Goal: Task Accomplishment & Management: Use online tool/utility

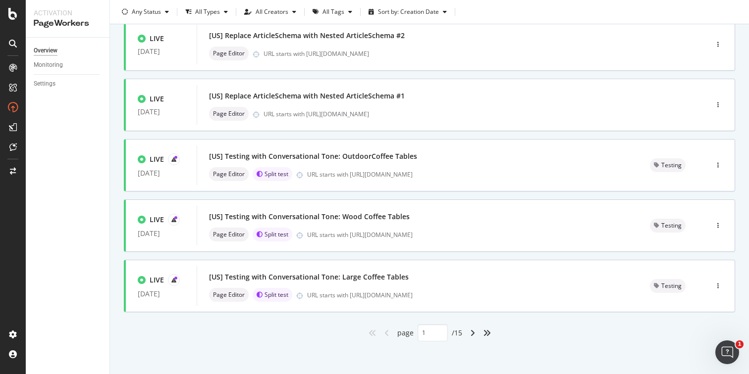
scroll to position [376, 0]
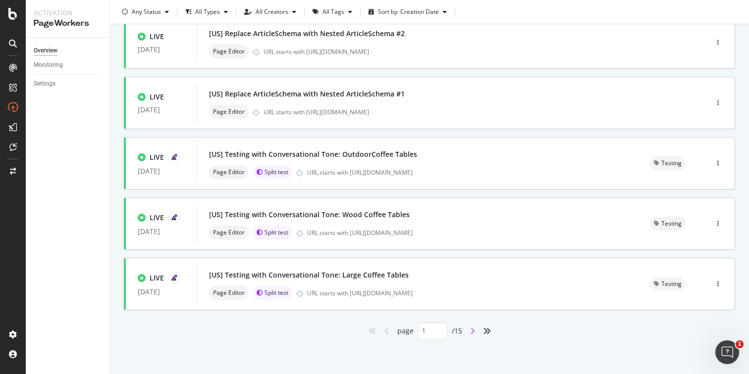
click at [470, 331] on icon "angle-right" at bounding box center [472, 331] width 5 height 8
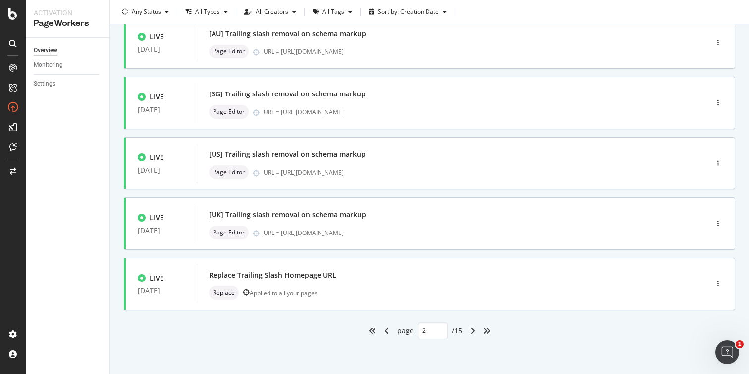
click at [466, 332] on div "angle-right" at bounding box center [472, 331] width 13 height 16
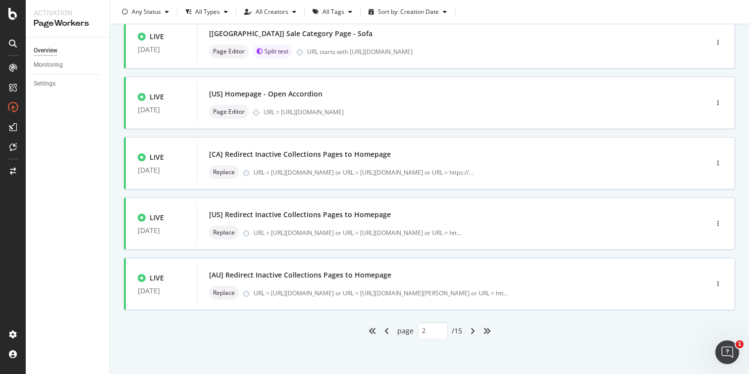
type input "3"
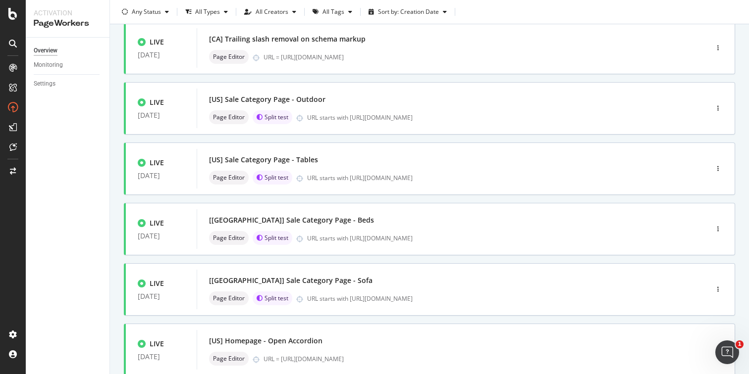
scroll to position [0, 0]
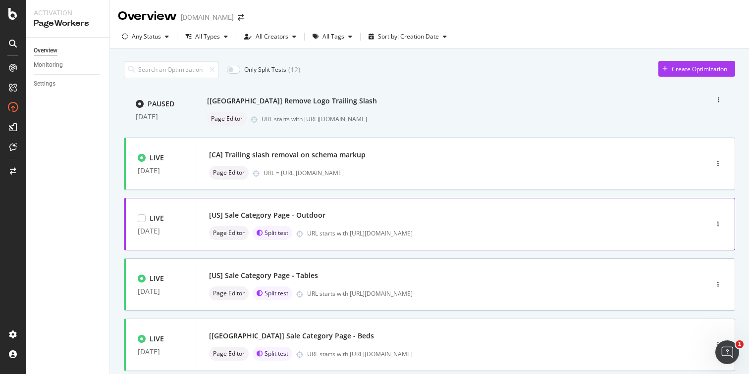
click at [367, 222] on div "[US] Sale Category Page - Outdoor" at bounding box center [437, 215] width 457 height 14
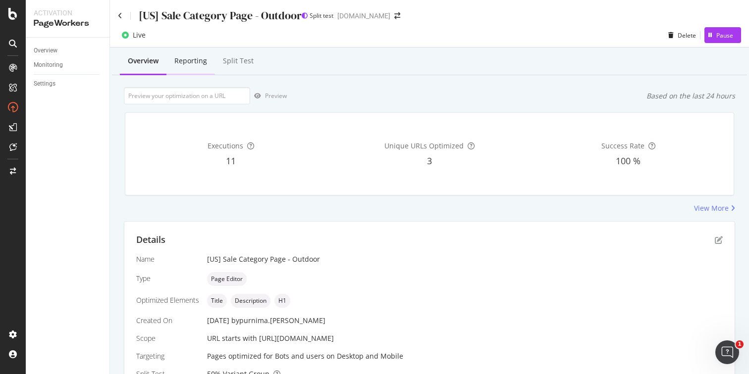
click at [199, 64] on div "Reporting" at bounding box center [190, 61] width 33 height 10
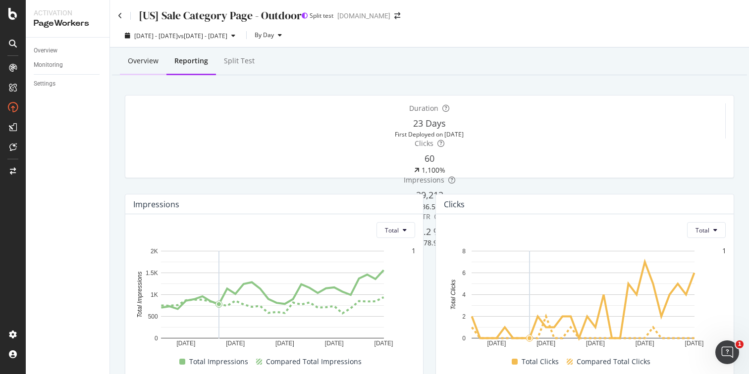
click at [147, 61] on div "Overview" at bounding box center [143, 61] width 31 height 10
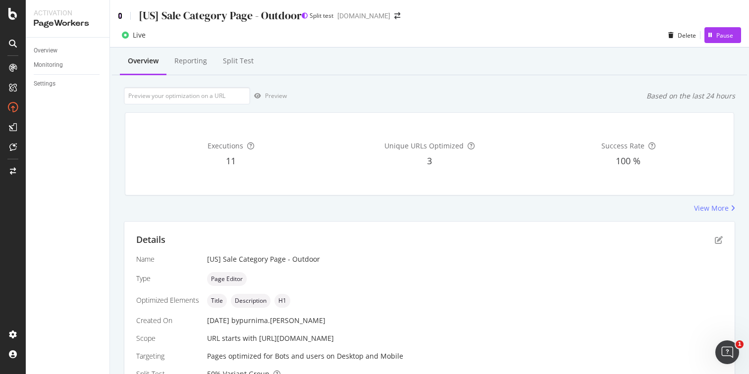
click at [122, 15] on icon at bounding box center [120, 15] width 4 height 7
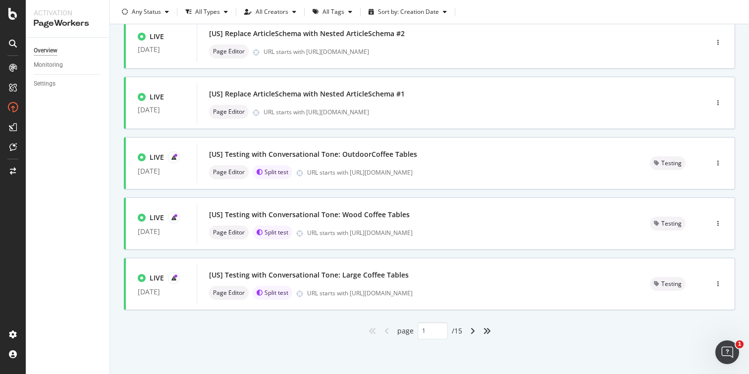
scroll to position [376, 0]
click at [470, 333] on icon "angle-right" at bounding box center [472, 331] width 5 height 8
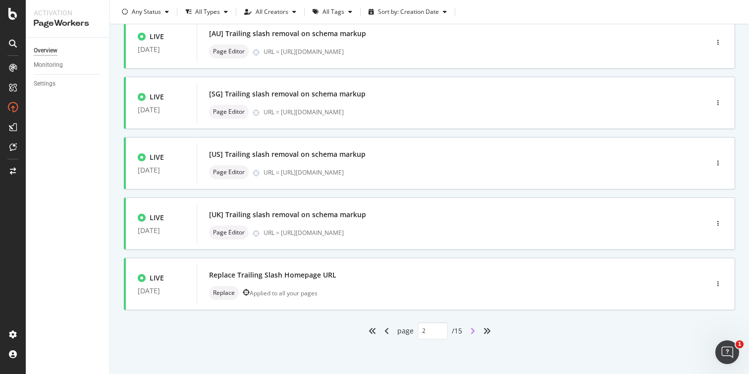
click at [470, 330] on icon "angle-right" at bounding box center [472, 331] width 5 height 8
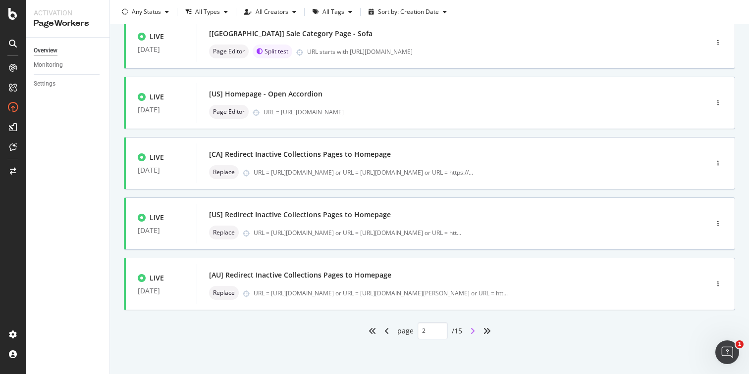
type input "3"
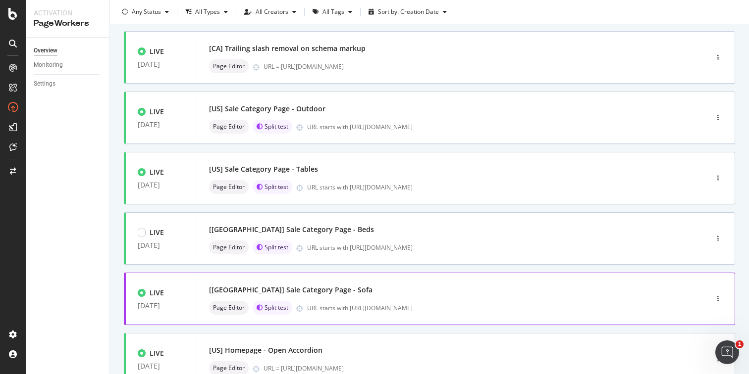
scroll to position [108, 0]
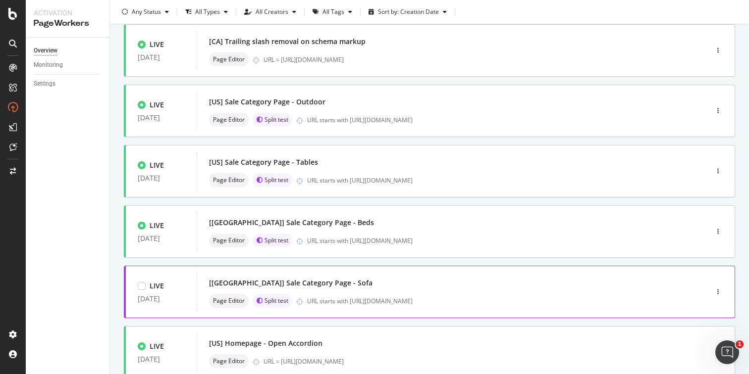
click at [384, 290] on div "[US] Sale Category Page - Sofa" at bounding box center [437, 283] width 457 height 14
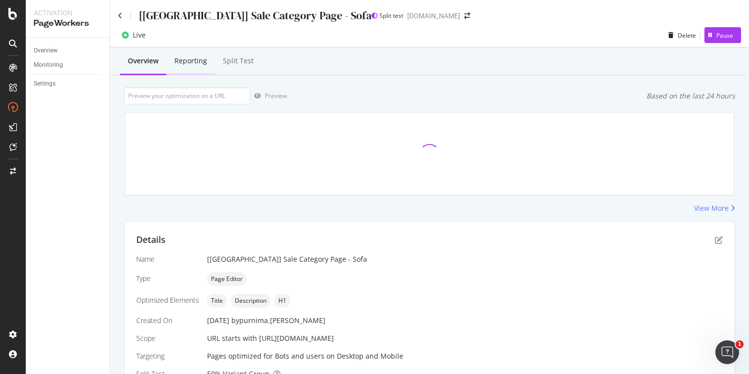
click at [201, 63] on div "Reporting" at bounding box center [190, 61] width 33 height 10
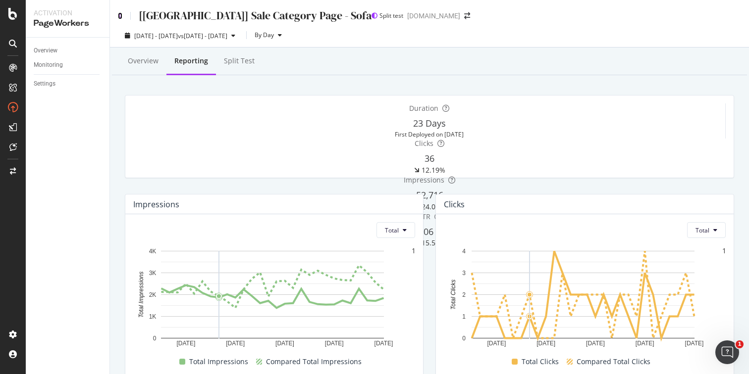
click at [121, 16] on icon at bounding box center [120, 15] width 4 height 7
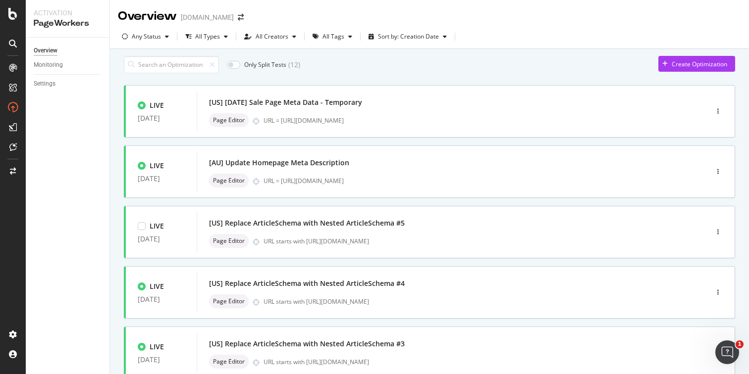
scroll to position [376, 0]
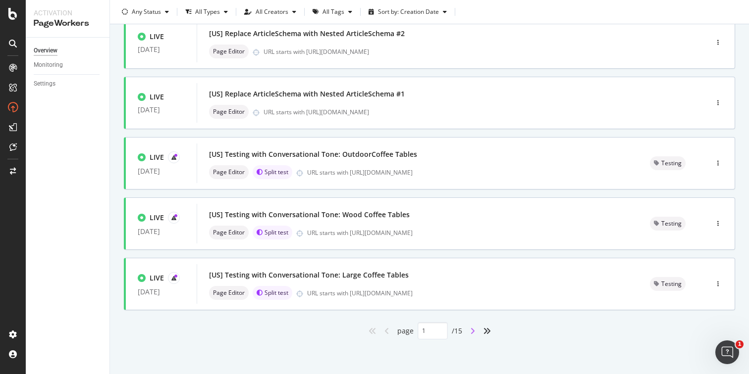
click at [470, 332] on icon "angle-right" at bounding box center [472, 331] width 5 height 8
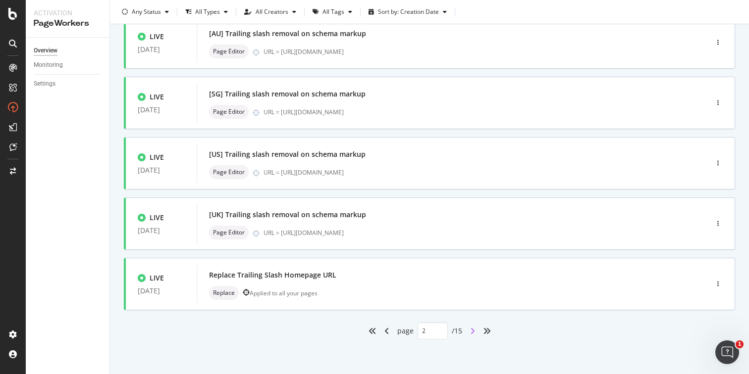
click at [470, 331] on icon "angle-right" at bounding box center [472, 331] width 5 height 8
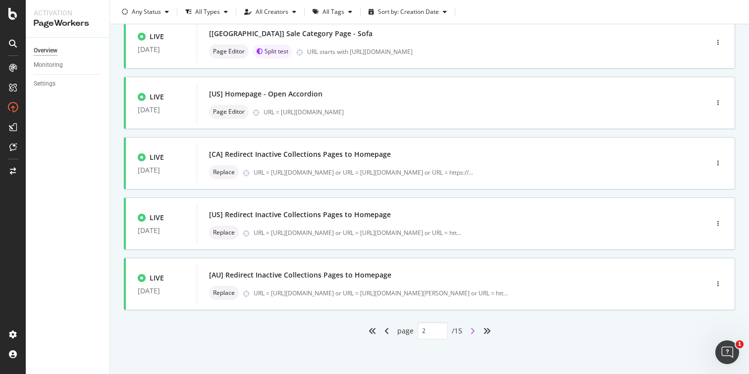
type input "3"
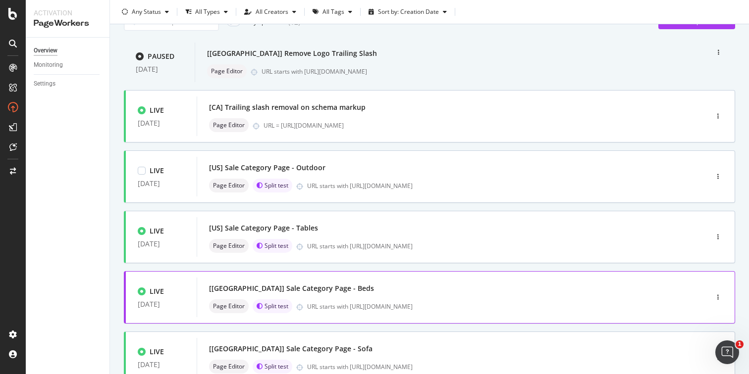
scroll to position [134, 0]
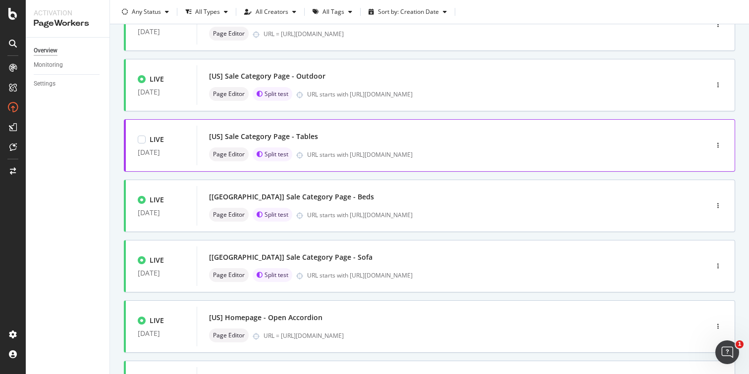
click at [377, 144] on div "[US] Sale Category Page - Tables Page Editor Split test URL starts with https:/…" at bounding box center [437, 146] width 481 height 40
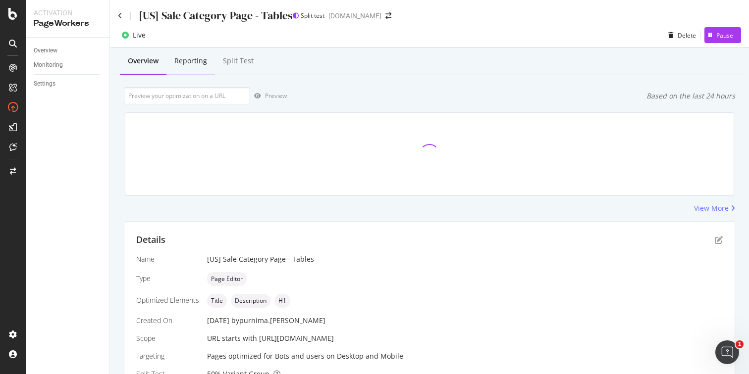
click at [196, 66] on div "Reporting" at bounding box center [190, 61] width 49 height 27
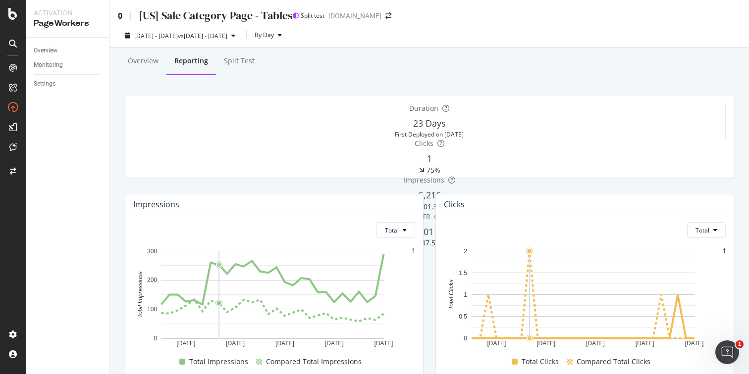
click at [120, 13] on icon at bounding box center [120, 15] width 4 height 7
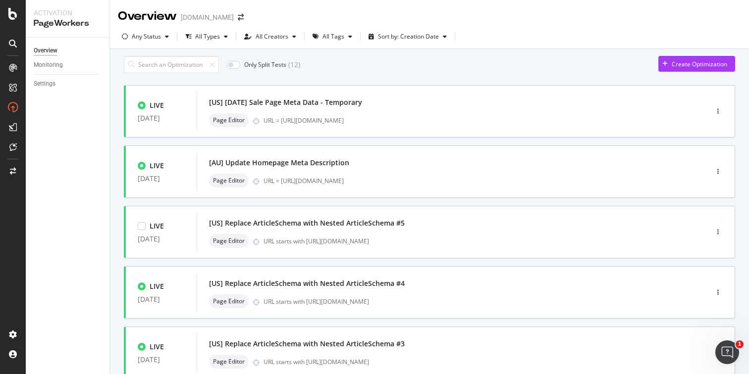
scroll to position [376, 0]
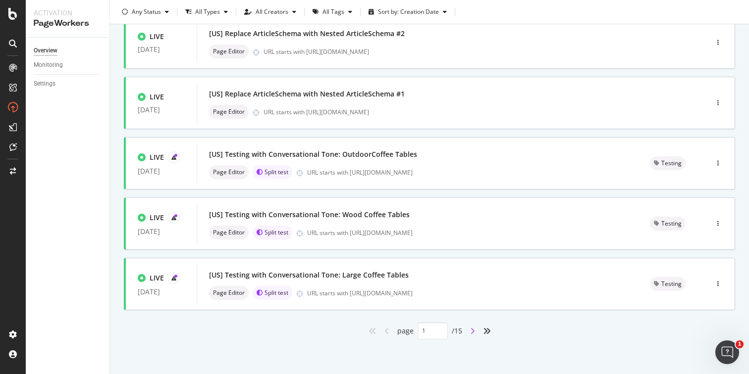
click at [470, 335] on icon "angle-right" at bounding box center [472, 331] width 5 height 8
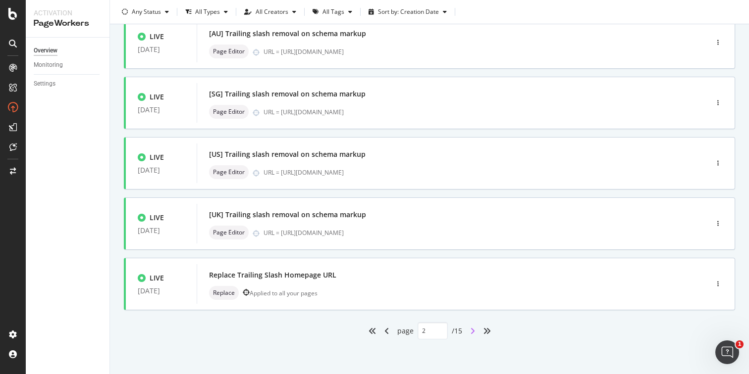
click at [470, 333] on icon "angle-right" at bounding box center [472, 331] width 5 height 8
type input "3"
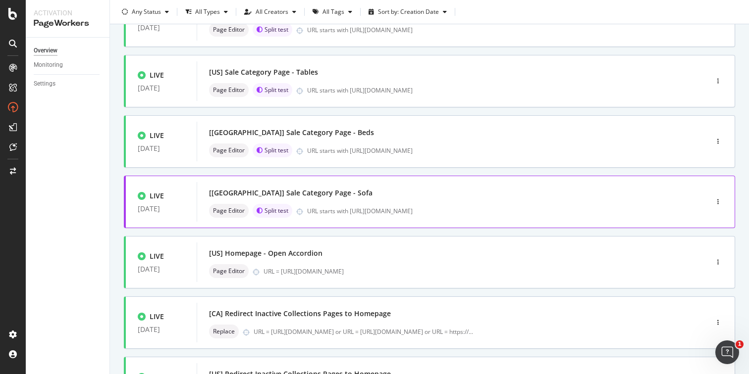
scroll to position [204, 0]
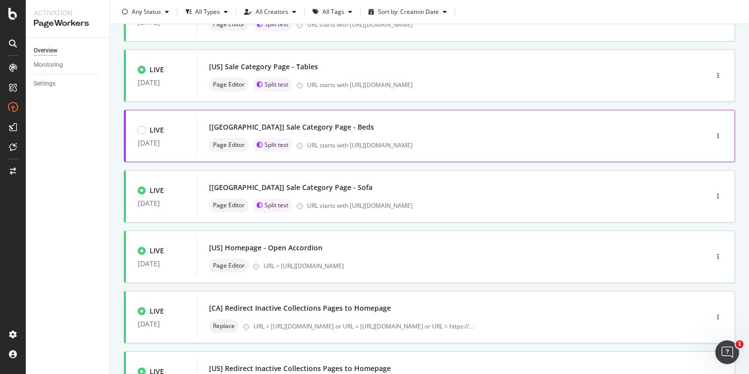
click at [360, 152] on div "[US] Sale Category Page - Beds Page Editor Split test URL starts with https://w…" at bounding box center [437, 136] width 457 height 32
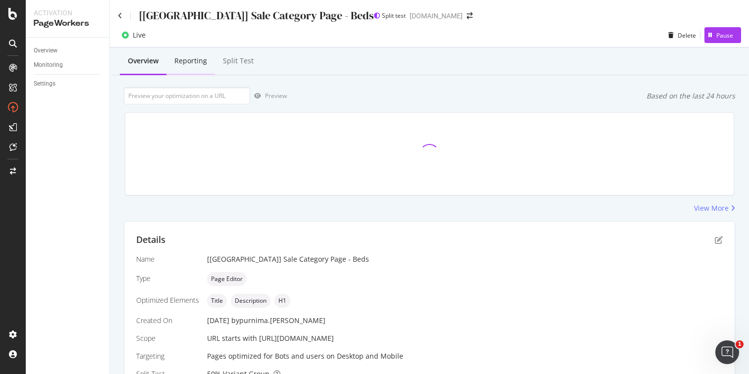
click at [198, 66] on div "Reporting" at bounding box center [190, 61] width 49 height 27
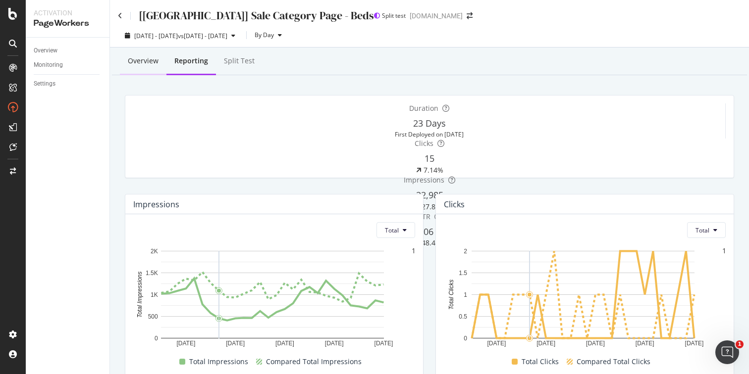
click at [143, 60] on div "Overview" at bounding box center [143, 61] width 31 height 10
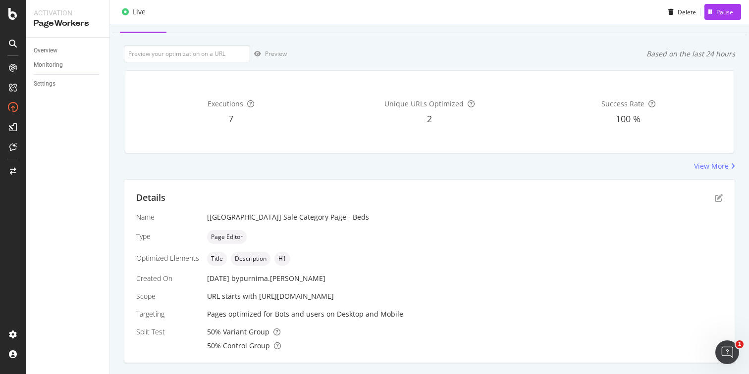
scroll to position [44, 0]
click at [714, 195] on icon "pen-to-square" at bounding box center [718, 197] width 8 height 8
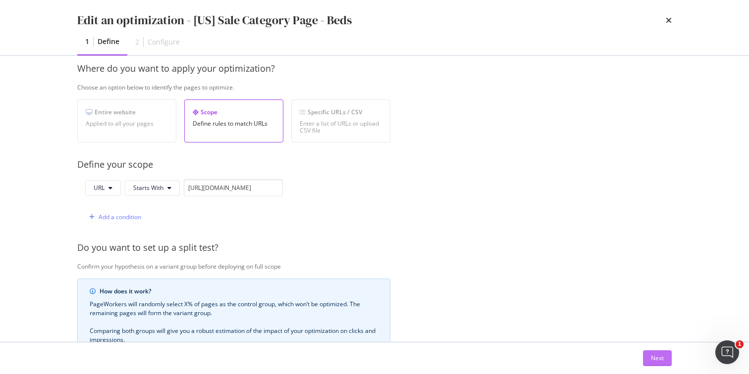
click at [655, 359] on div "Next" at bounding box center [657, 358] width 13 height 8
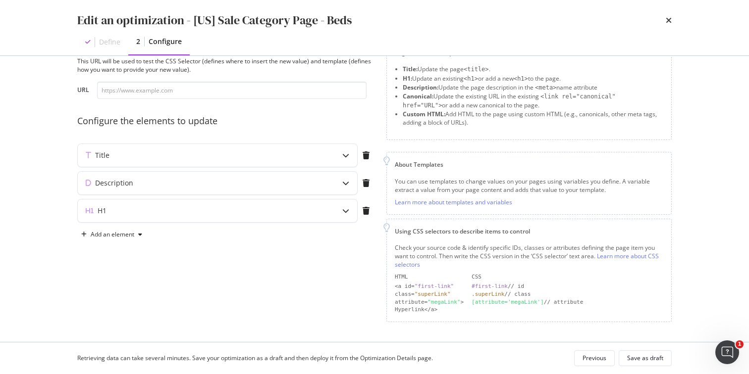
scroll to position [36, 0]
click at [341, 154] on div "modal" at bounding box center [345, 155] width 23 height 23
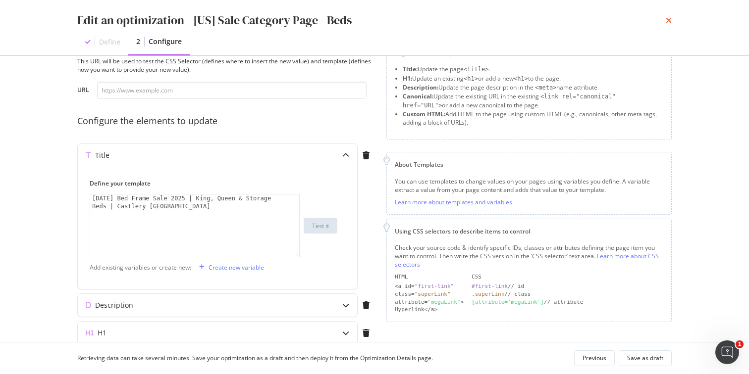
click at [670, 21] on icon "times" at bounding box center [668, 20] width 6 height 8
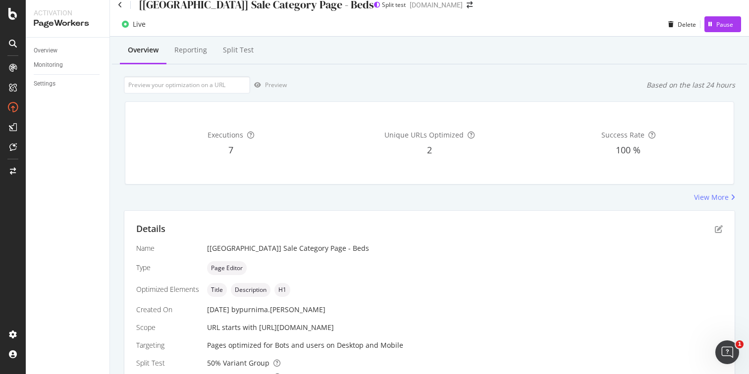
scroll to position [0, 0]
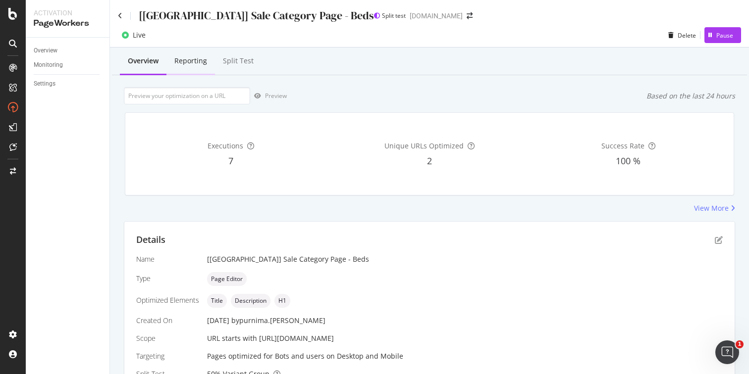
click at [193, 64] on div "Reporting" at bounding box center [190, 61] width 33 height 10
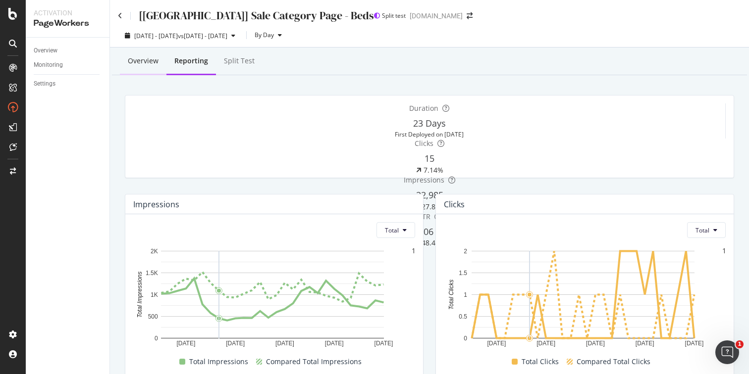
click at [134, 61] on div "Overview" at bounding box center [143, 61] width 31 height 10
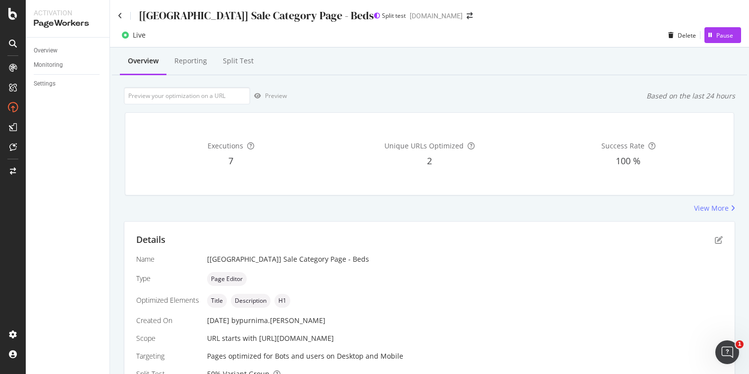
click at [122, 16] on div "[US] Sale Category Page - Beds" at bounding box center [246, 15] width 256 height 15
click at [120, 15] on icon at bounding box center [120, 15] width 4 height 7
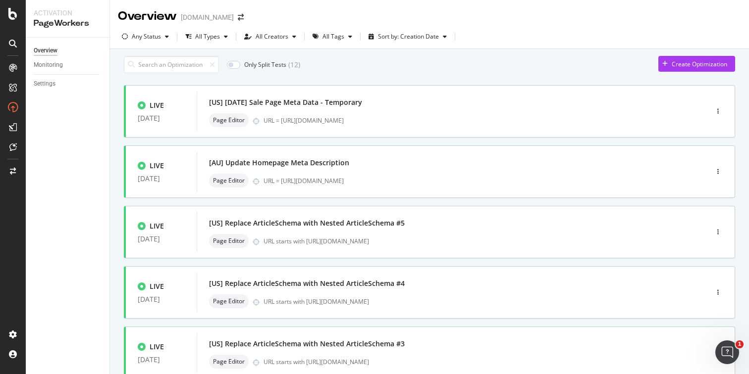
scroll to position [376, 0]
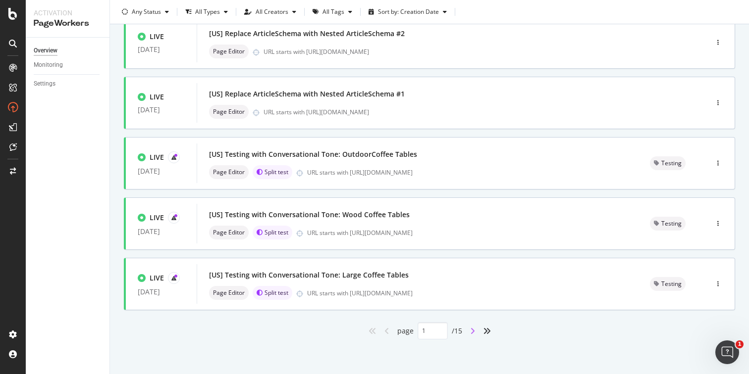
click at [470, 332] on icon "angle-right" at bounding box center [472, 331] width 5 height 8
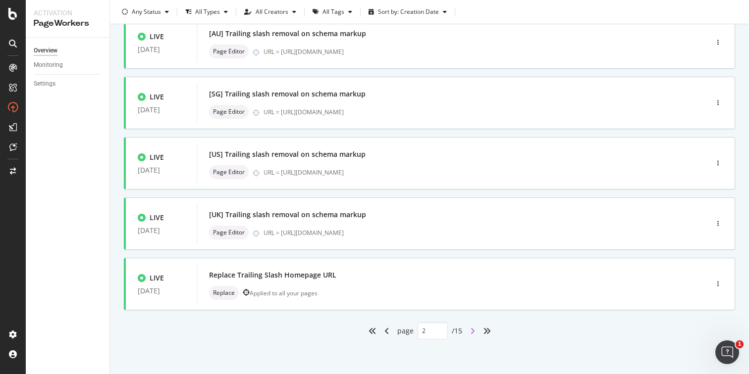
click at [470, 333] on icon "angle-right" at bounding box center [472, 331] width 5 height 8
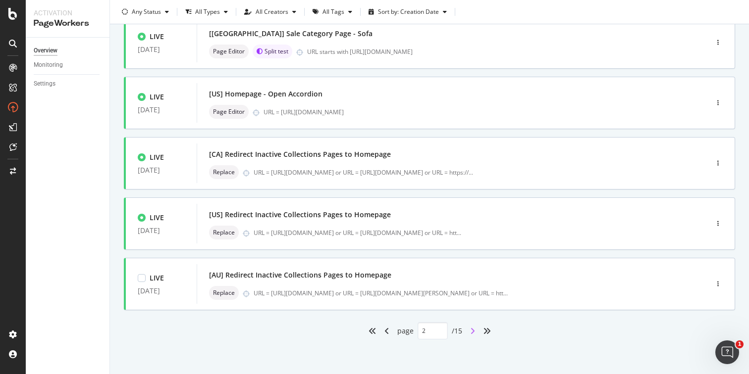
type input "3"
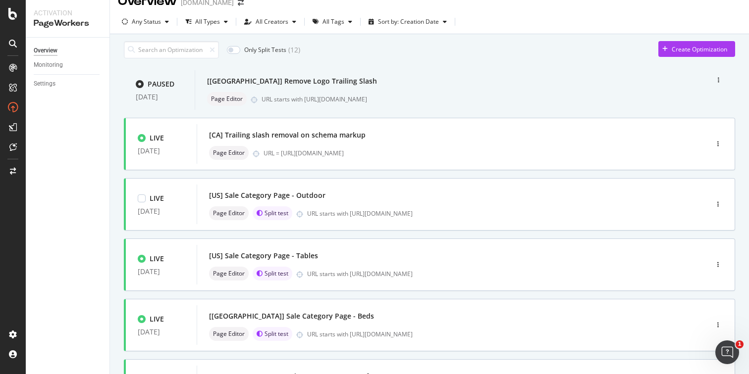
scroll to position [16, 0]
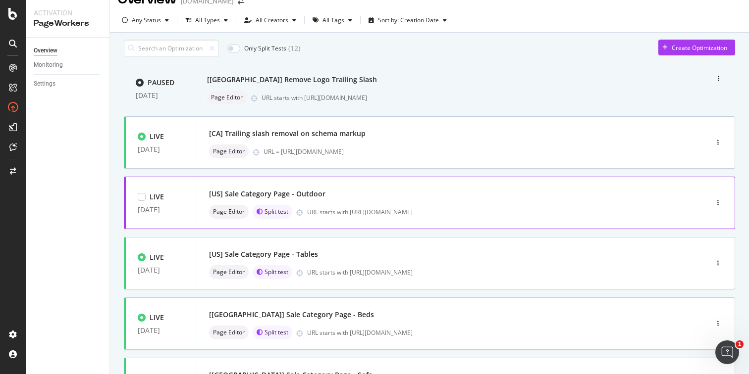
click at [346, 201] on div "[US] Sale Category Page - Outdoor" at bounding box center [437, 194] width 457 height 14
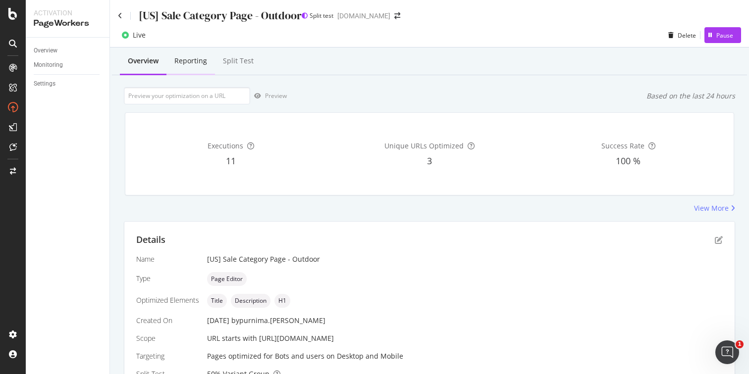
click at [197, 62] on div "Reporting" at bounding box center [190, 61] width 33 height 10
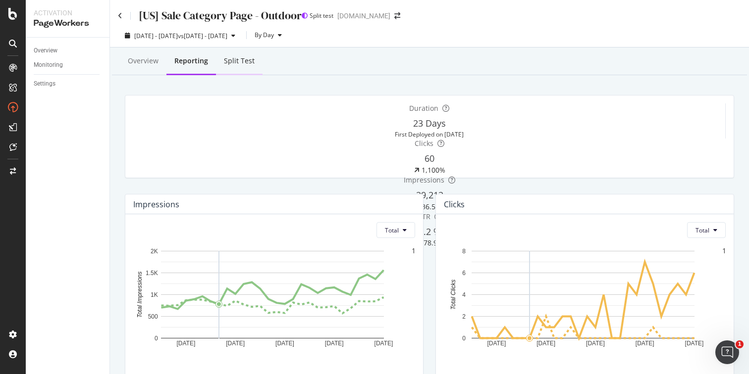
click at [246, 62] on div "Split Test" at bounding box center [239, 61] width 31 height 10
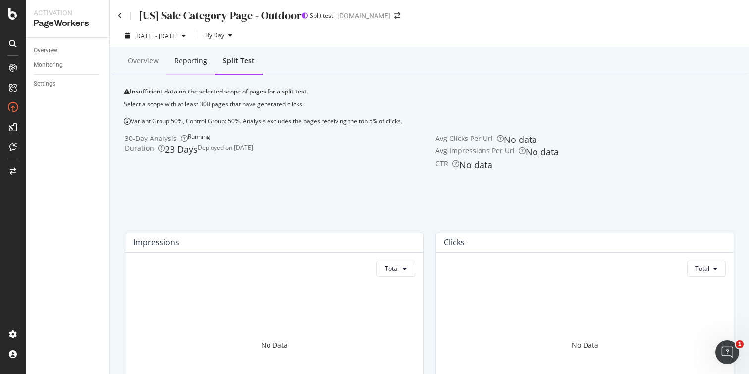
click at [180, 66] on div "Reporting" at bounding box center [190, 61] width 49 height 27
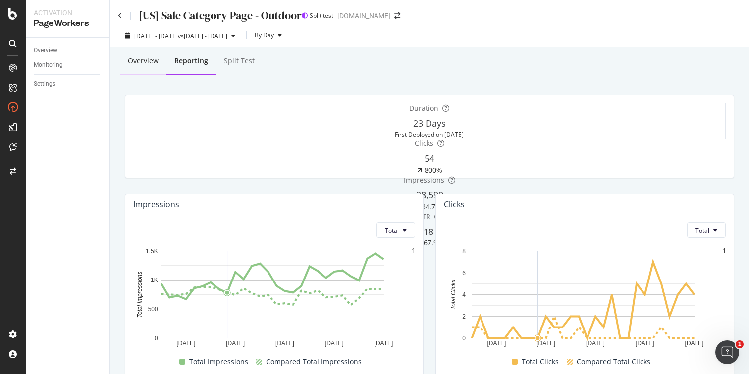
click at [132, 55] on div "Overview" at bounding box center [143, 61] width 47 height 27
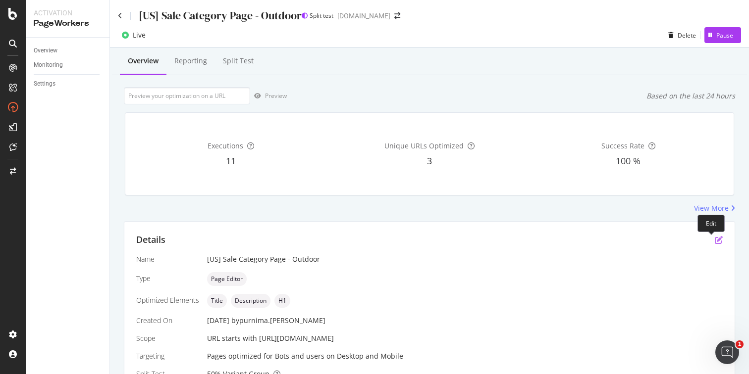
click at [714, 239] on icon "pen-to-square" at bounding box center [718, 240] width 8 height 8
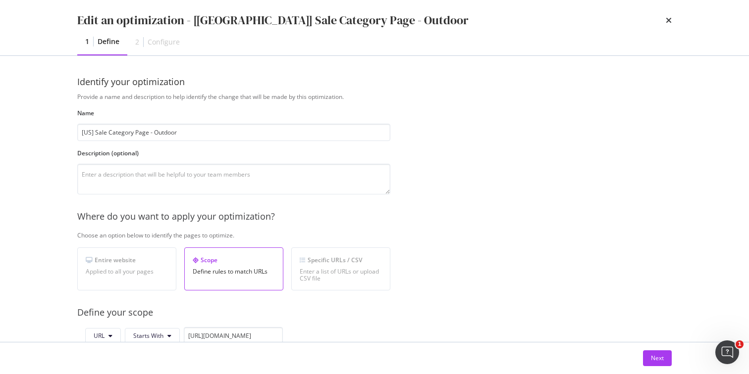
scroll to position [352, 0]
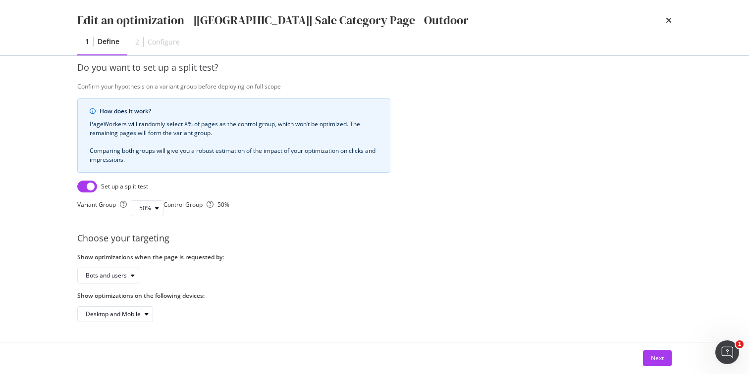
click at [641, 358] on div "Next" at bounding box center [374, 359] width 594 height 16
click at [649, 358] on button "Next" at bounding box center [657, 359] width 29 height 16
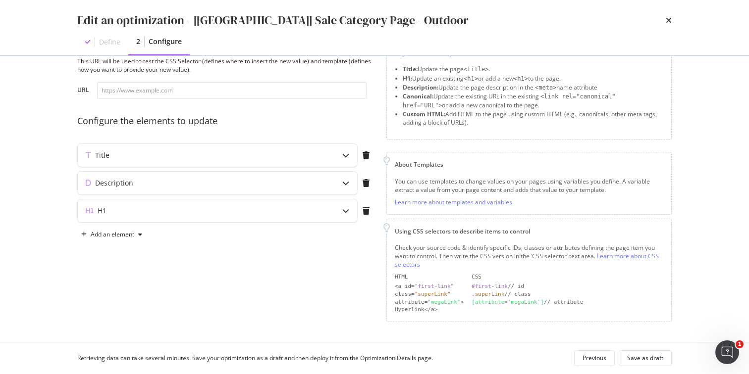
scroll to position [36, 0]
click at [343, 153] on icon "modal" at bounding box center [345, 155] width 7 height 7
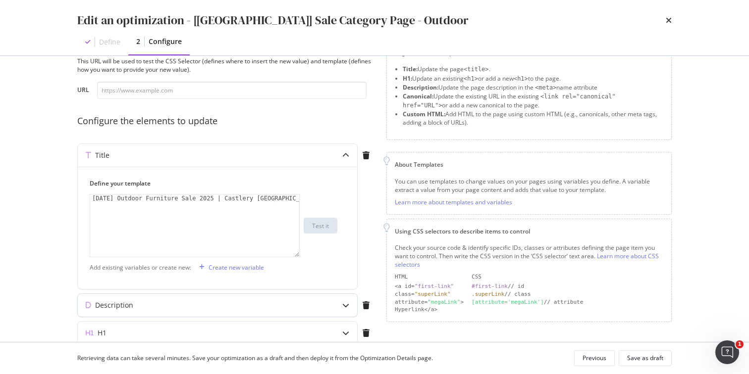
click at [346, 306] on icon "modal" at bounding box center [345, 305] width 7 height 7
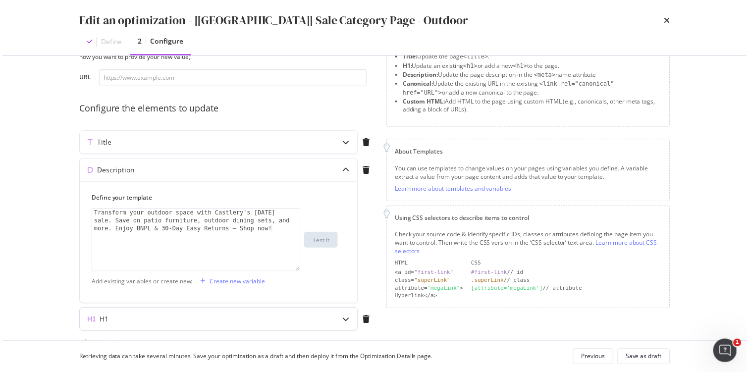
scroll to position [50, 0]
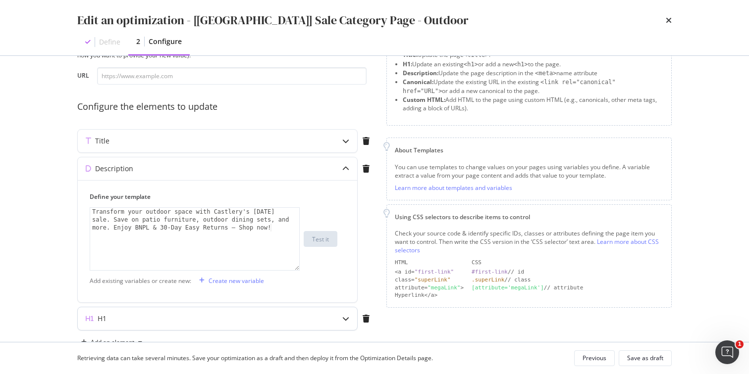
click at [343, 322] on icon "modal" at bounding box center [345, 318] width 7 height 7
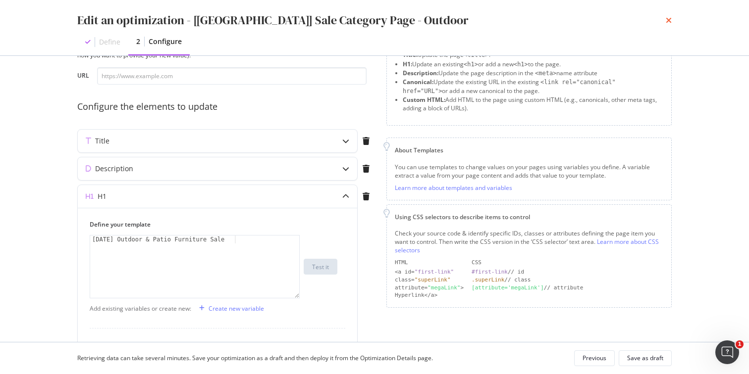
click at [665, 19] on icon "times" at bounding box center [668, 20] width 6 height 8
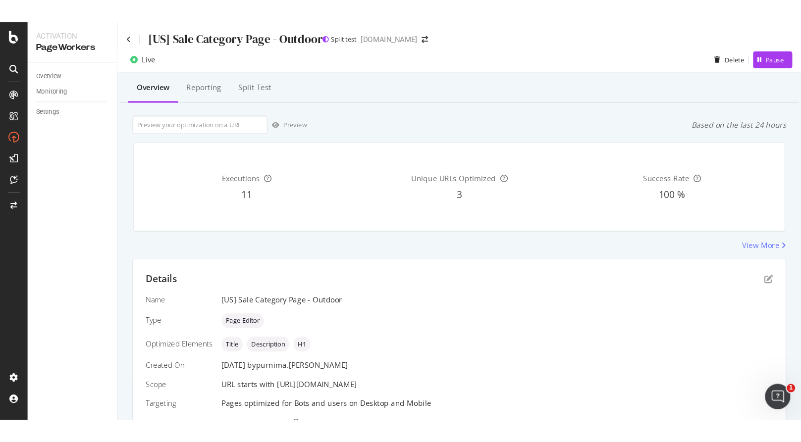
scroll to position [0, 0]
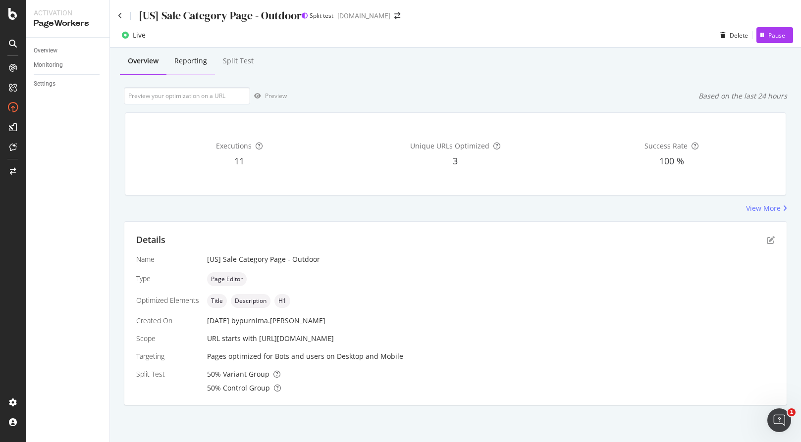
click at [197, 63] on div "Reporting" at bounding box center [190, 61] width 33 height 10
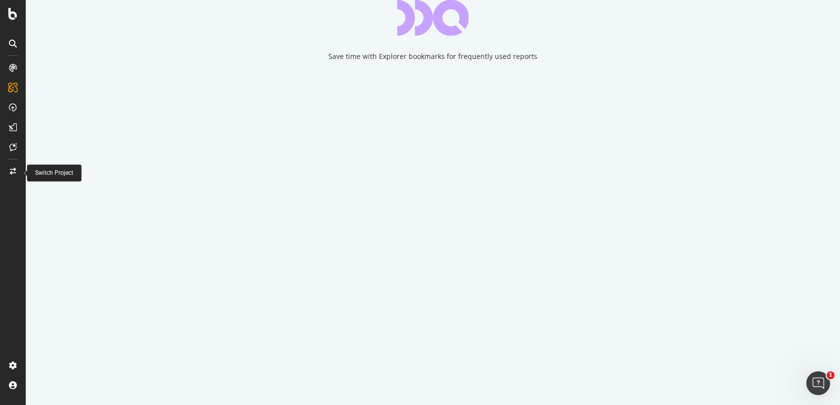
click at [15, 175] on div at bounding box center [13, 171] width 24 height 16
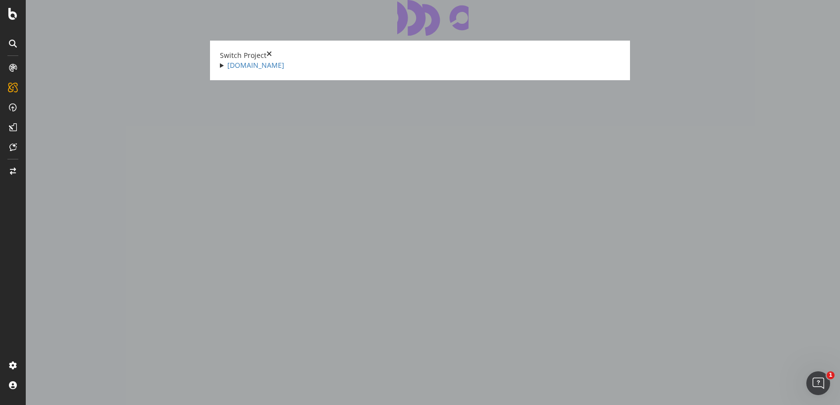
click at [220, 67] on summary "[DOMAIN_NAME]" at bounding box center [420, 65] width 400 height 10
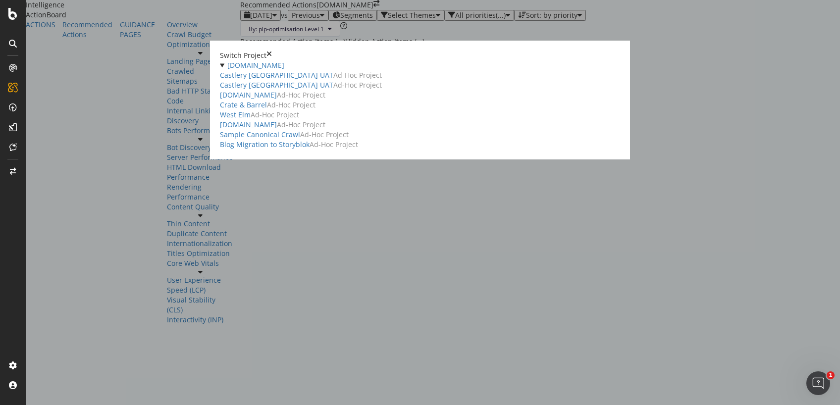
click at [630, 41] on div "Switch Project www.castlery.com Castlery CA UAT Ad-Hoc Project Castlery UK UAT …" at bounding box center [420, 100] width 420 height 119
click at [227, 69] on link "[DOMAIN_NAME]" at bounding box center [255, 64] width 57 height 9
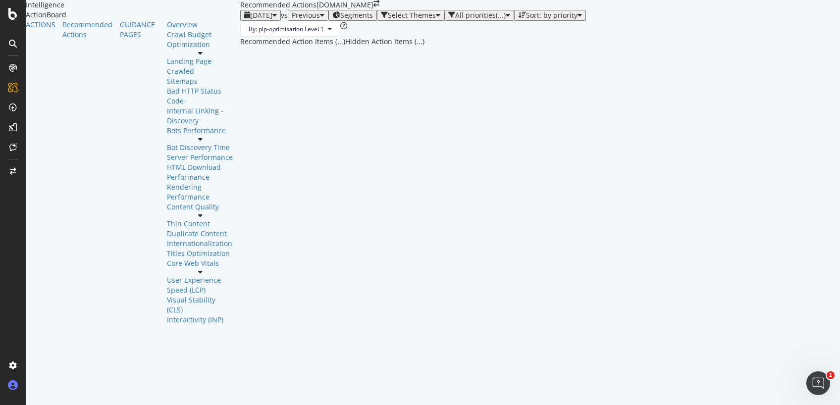
click at [14, 384] on icon at bounding box center [13, 385] width 10 height 10
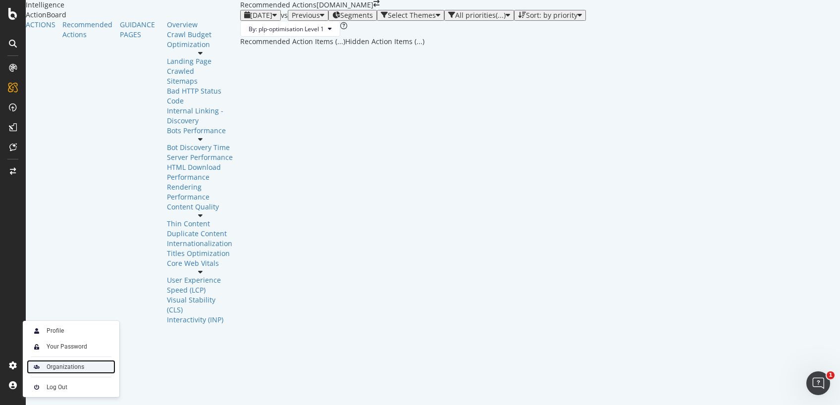
click at [44, 363] on div "Organizations" at bounding box center [71, 367] width 89 height 14
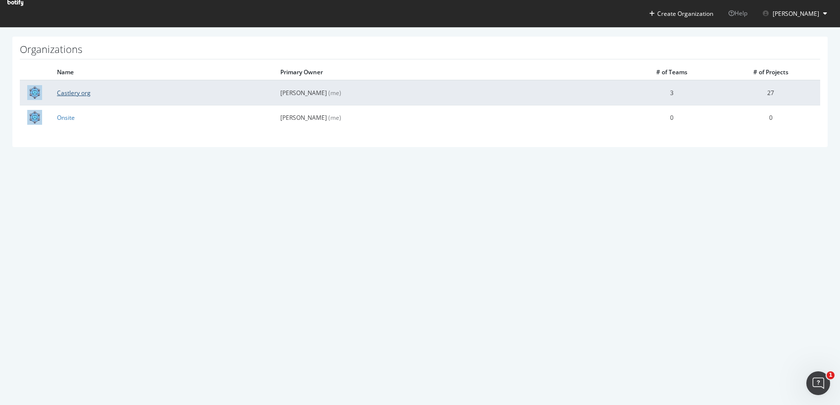
click at [70, 92] on link "Castlery org" at bounding box center [74, 93] width 34 height 8
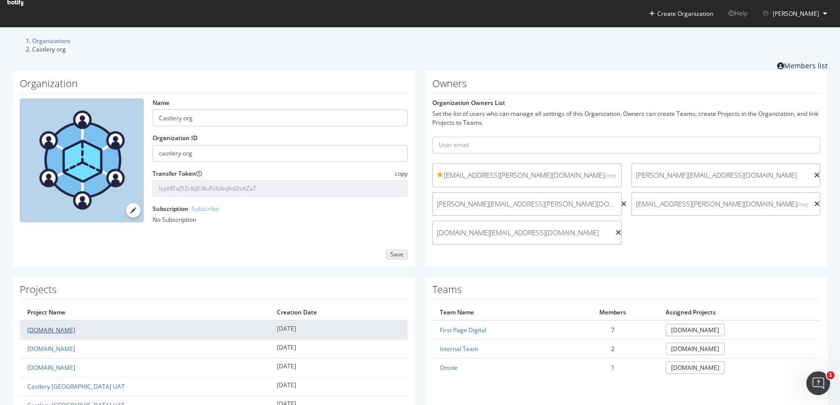
click at [58, 326] on link "www.castlery.com" at bounding box center [51, 330] width 48 height 8
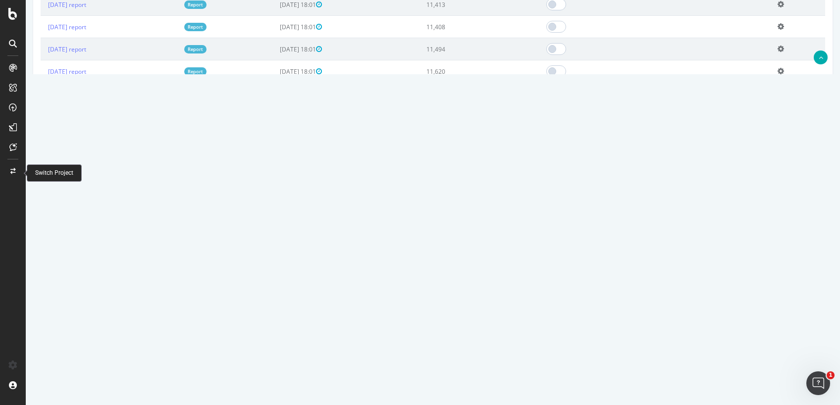
scroll to position [458, 0]
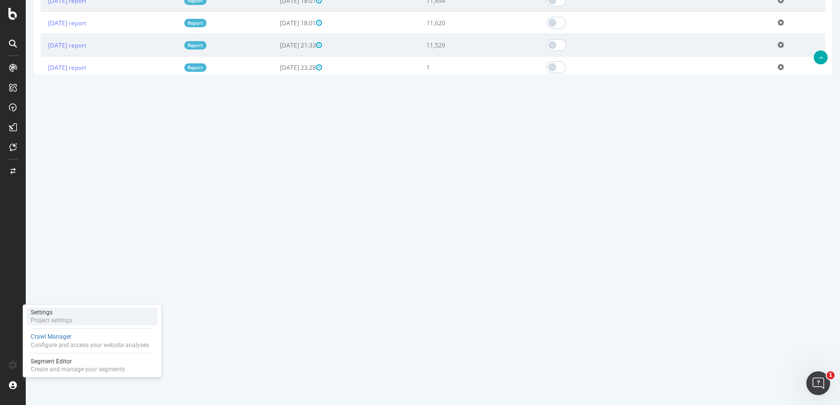
click at [45, 311] on div "Settings" at bounding box center [52, 312] width 42 height 8
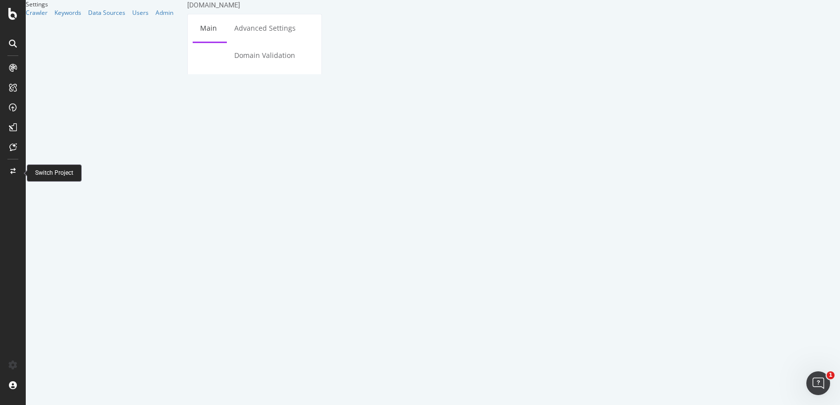
click at [10, 175] on div at bounding box center [13, 171] width 24 height 16
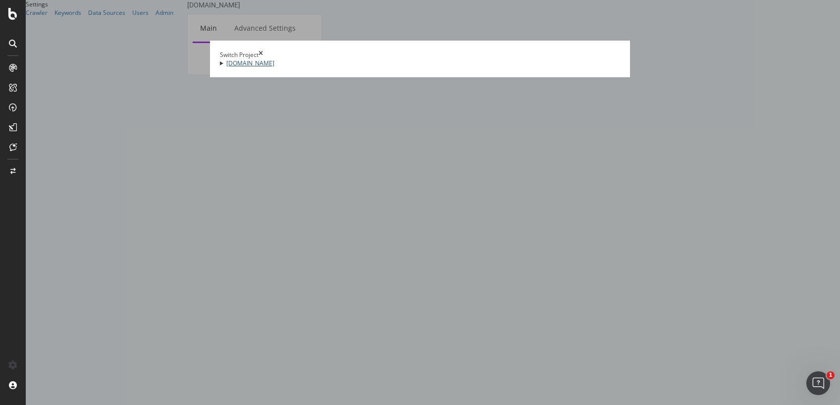
click at [226, 67] on link "[DOMAIN_NAME]" at bounding box center [250, 63] width 48 height 8
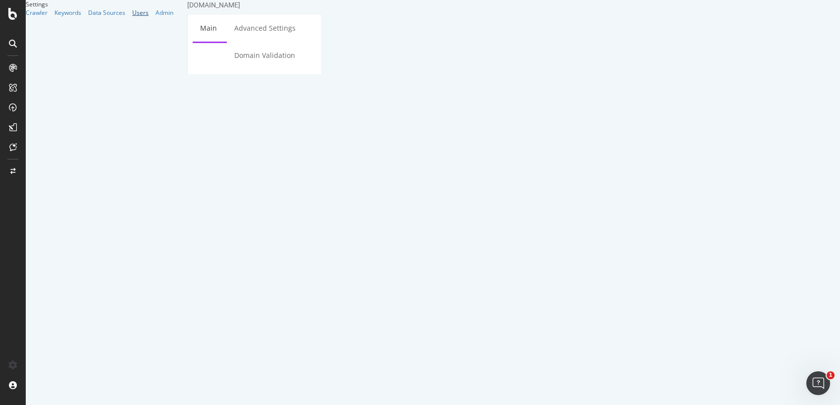
click at [132, 17] on div "Users" at bounding box center [140, 12] width 16 height 8
click at [155, 17] on div "Admin" at bounding box center [164, 12] width 18 height 8
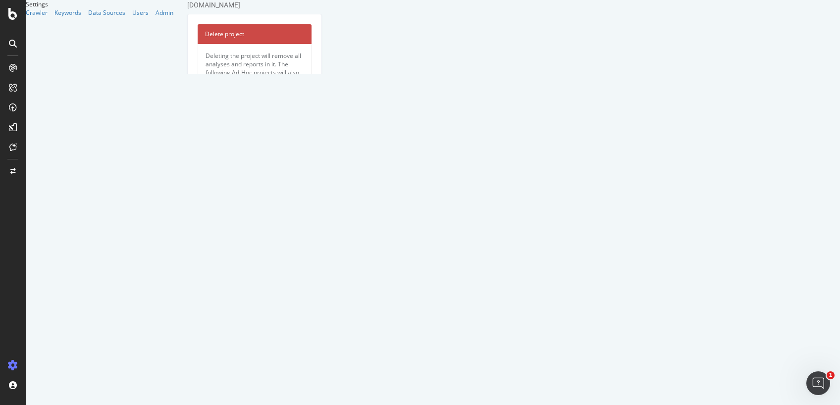
click at [11, 368] on icon at bounding box center [13, 365] width 10 height 10
click at [12, 168] on icon at bounding box center [12, 171] width 5 height 6
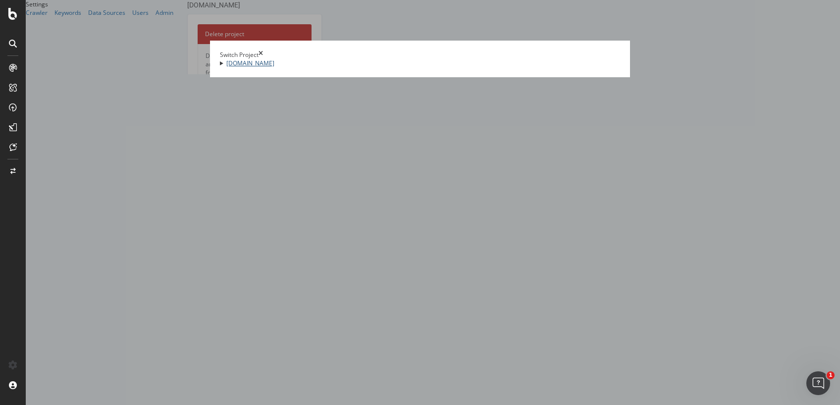
click at [226, 67] on link "[DOMAIN_NAME]" at bounding box center [250, 63] width 48 height 8
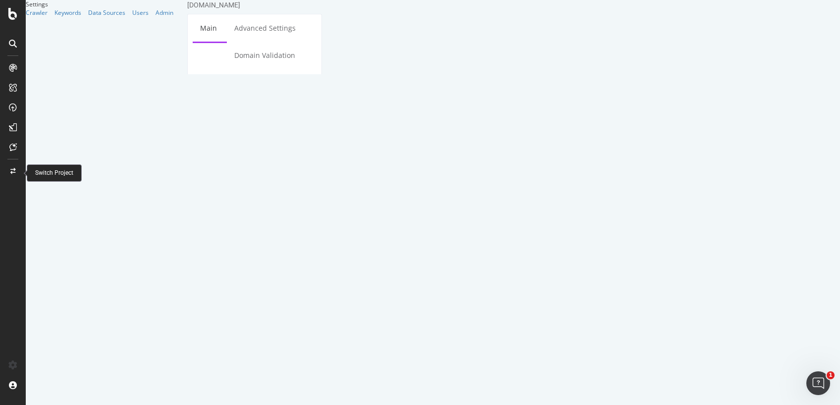
click at [10, 173] on icon at bounding box center [12, 171] width 5 height 6
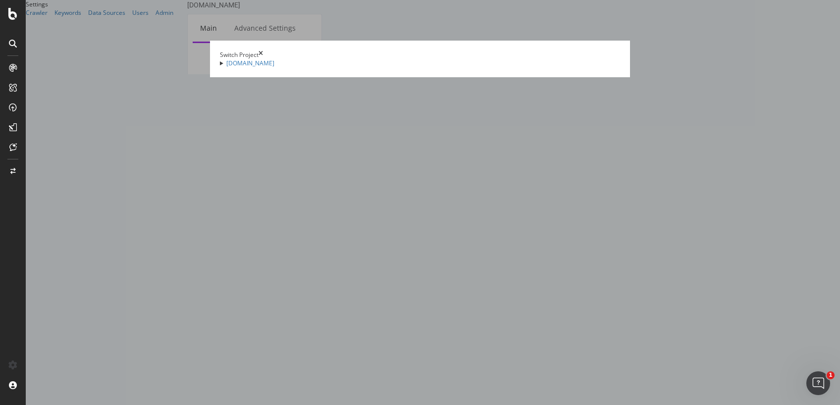
click at [220, 67] on summary "[DOMAIN_NAME]" at bounding box center [420, 63] width 400 height 8
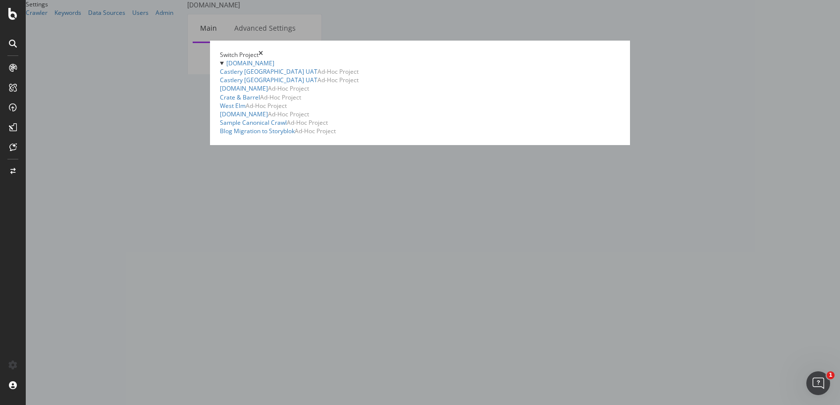
click at [263, 51] on icon "times" at bounding box center [260, 55] width 4 height 8
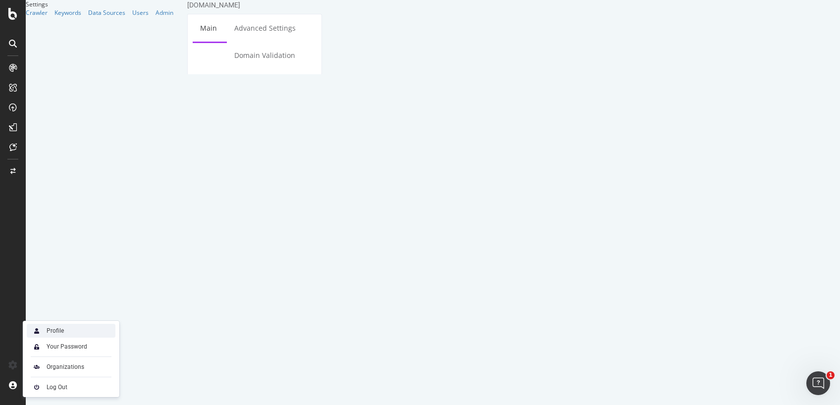
click at [59, 335] on div "Profile" at bounding box center [71, 331] width 89 height 14
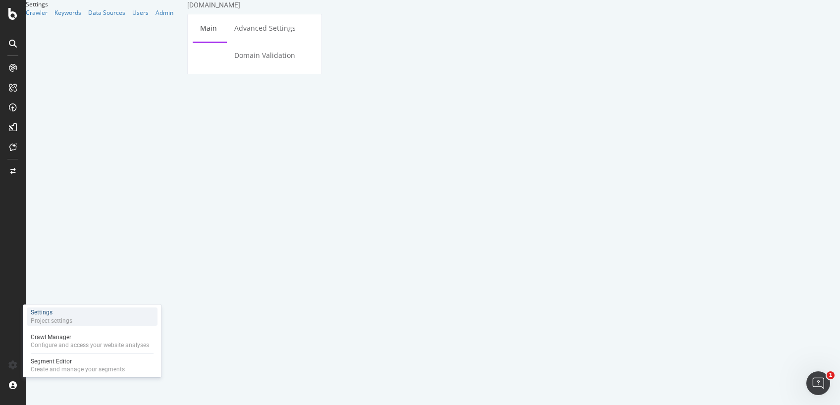
click at [58, 319] on div "Project settings" at bounding box center [52, 321] width 42 height 8
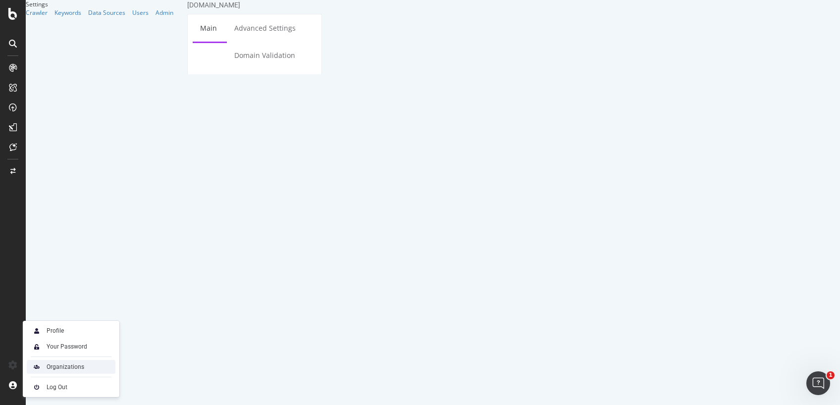
click at [52, 367] on div "Organizations" at bounding box center [66, 367] width 38 height 8
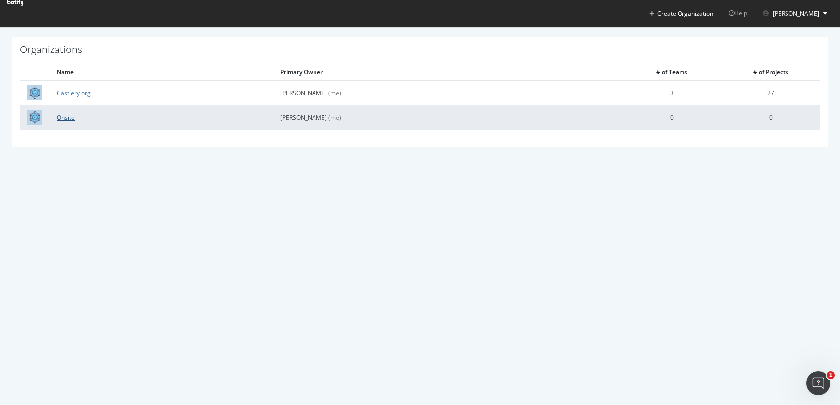
click at [69, 118] on link "Onsite" at bounding box center [66, 117] width 18 height 8
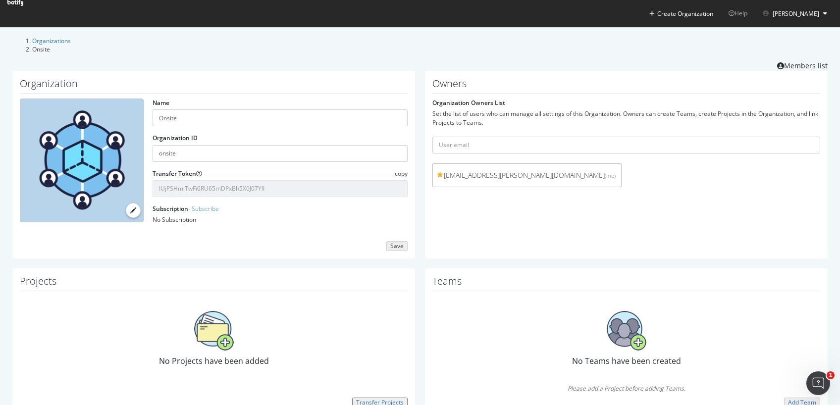
scroll to position [26, 0]
click at [207, 319] on img at bounding box center [214, 331] width 40 height 40
click at [361, 399] on div "Transfer Projects" at bounding box center [380, 402] width 48 height 7
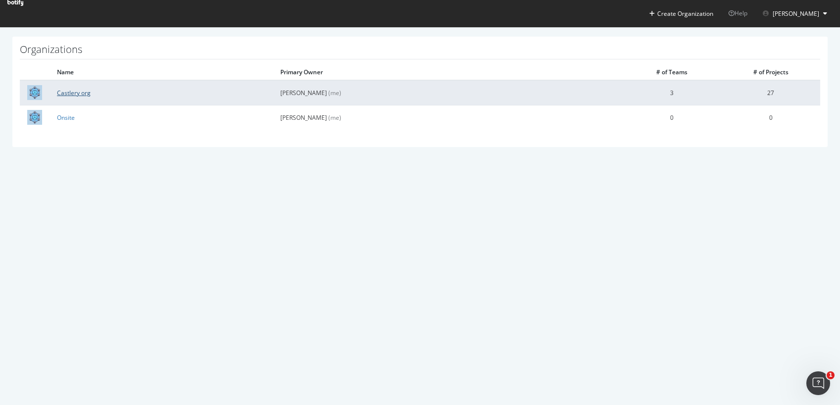
click at [78, 92] on link "Castlery org" at bounding box center [74, 93] width 34 height 8
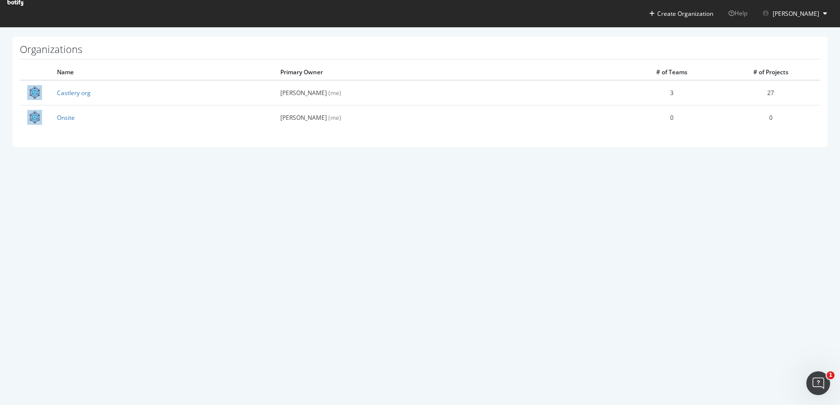
click at [23, 6] on icon at bounding box center [15, 3] width 16 height 6
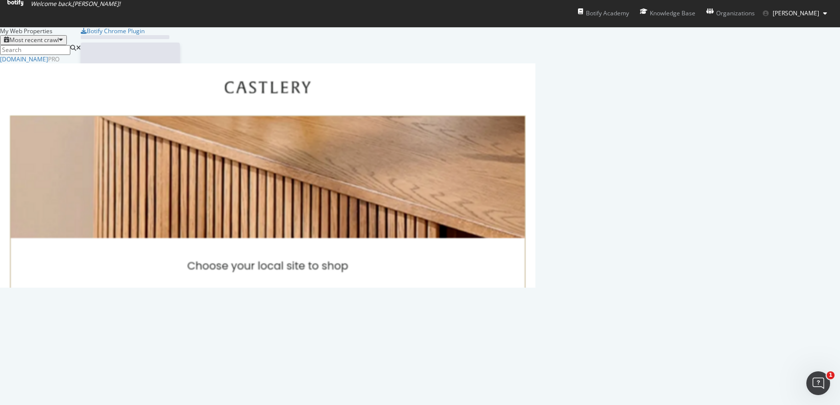
scroll to position [398, 825]
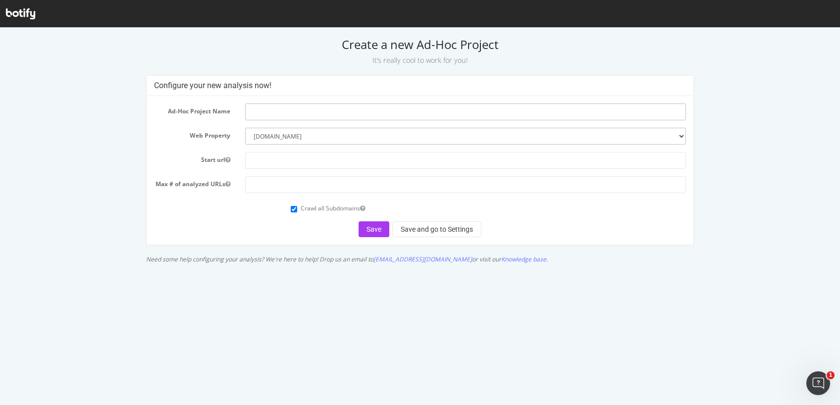
click at [305, 108] on input "text" at bounding box center [465, 111] width 440 height 17
click at [297, 111] on input "UAT for Brand refresh" at bounding box center [465, 111] width 440 height 17
type input "UAT for Brand Refresh"
click at [276, 161] on input "text" at bounding box center [465, 160] width 440 height 17
paste input "https://www-new-test.castlery.com/sg"
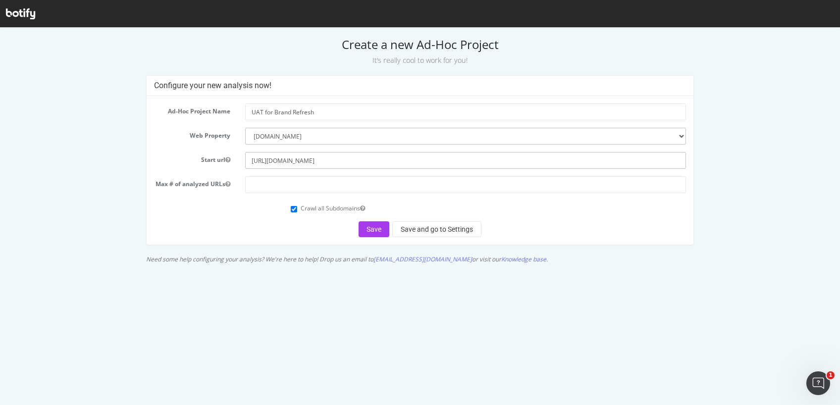
type input "https://www-new-test.castlery.com/sg"
click at [271, 185] on input "number" at bounding box center [465, 184] width 440 height 17
type input "5000"
click at [378, 235] on button "Save" at bounding box center [373, 229] width 31 height 16
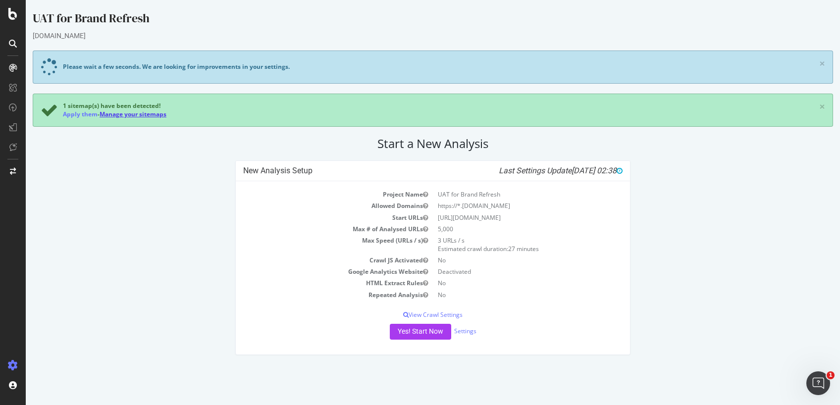
click at [142, 115] on link "Manage your sitemaps" at bounding box center [133, 114] width 67 height 8
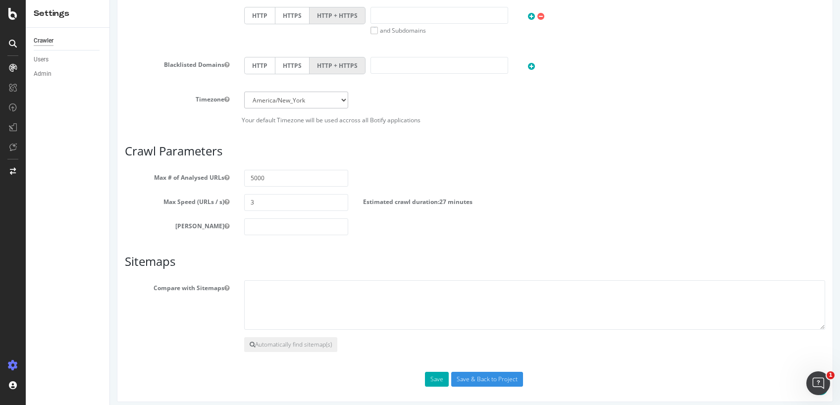
scroll to position [471, 0]
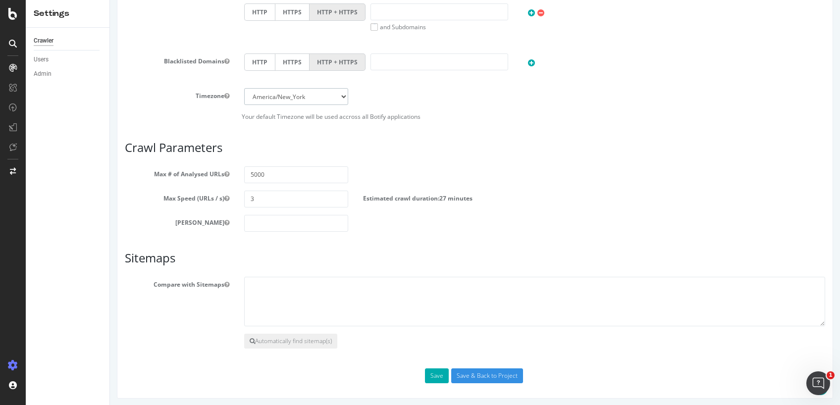
click at [308, 95] on select "Africa/Abidjan Africa/Accra Africa/Addis_Ababa Africa/Algiers Africa/Asmara Afr…" at bounding box center [296, 96] width 104 height 17
select select "Singapore"
click at [481, 377] on input "Save & Back to Project" at bounding box center [487, 375] width 72 height 15
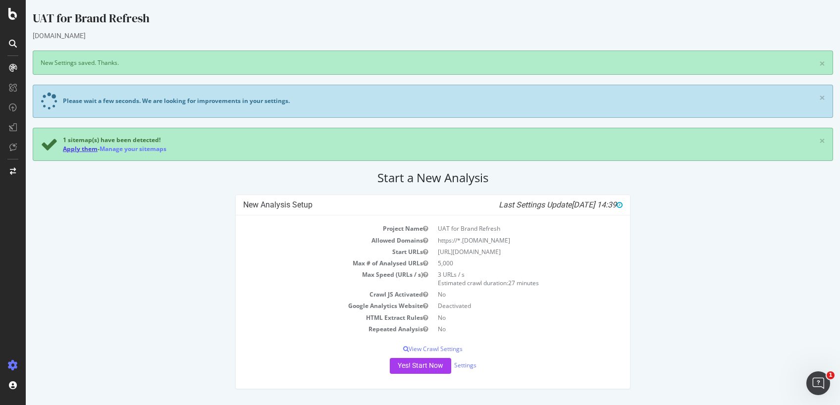
click at [93, 149] on link "Apply them" at bounding box center [80, 149] width 35 height 8
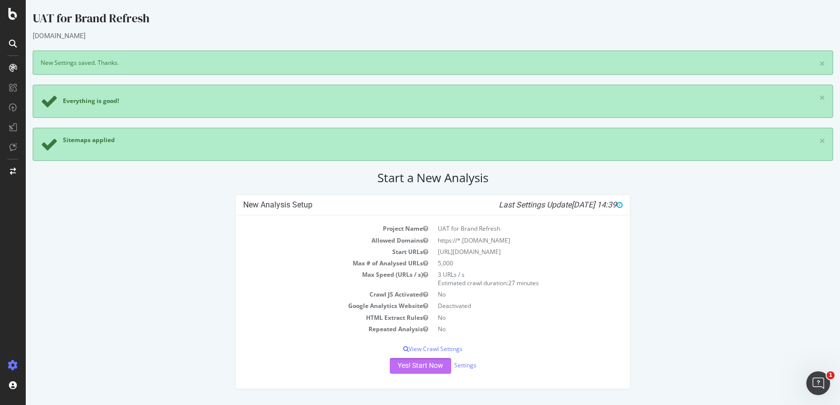
click at [431, 372] on button "Yes! Start Now" at bounding box center [420, 366] width 61 height 16
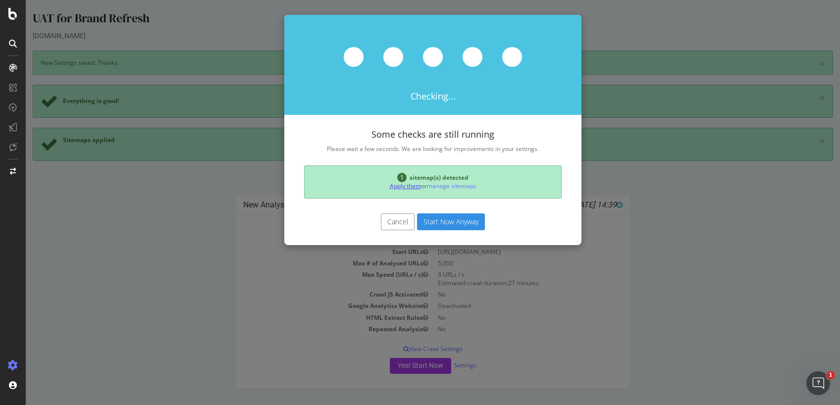
click at [393, 187] on link "Apply them" at bounding box center [405, 186] width 31 height 8
click at [455, 222] on button "Start Now Anyway" at bounding box center [451, 221] width 68 height 17
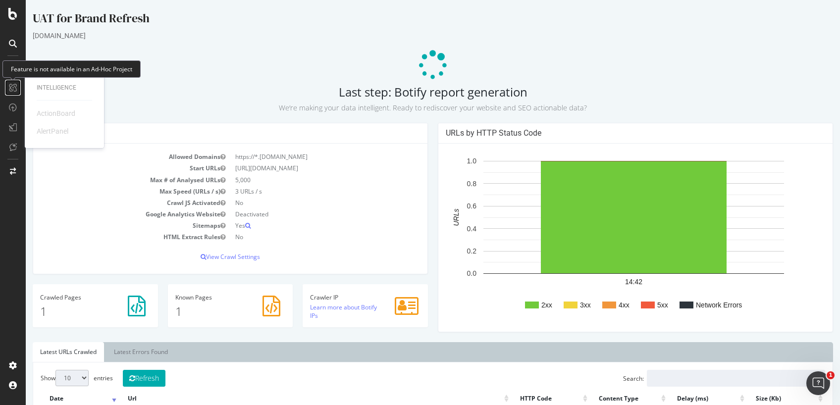
click at [15, 87] on icon at bounding box center [13, 88] width 8 height 8
